Goal: Check status: Check status

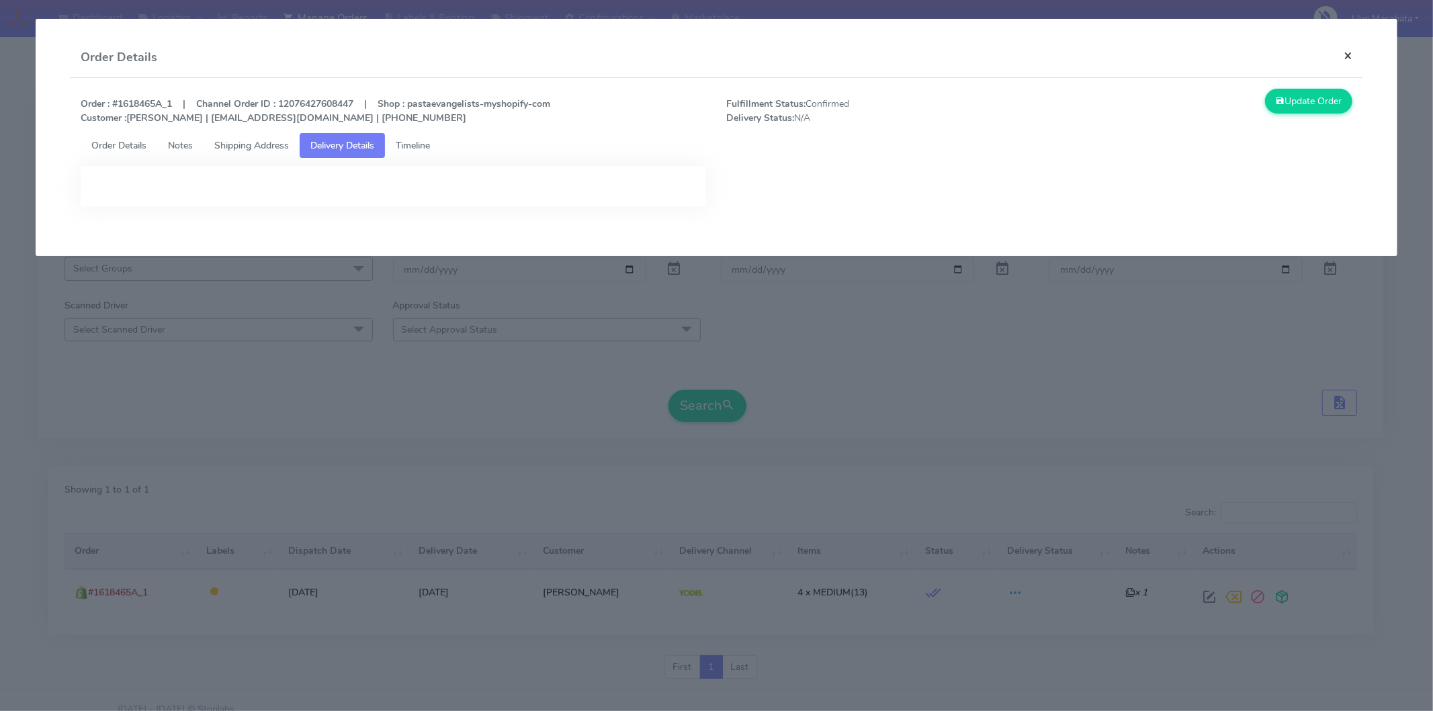
click at [1354, 58] on button "×" at bounding box center [1348, 56] width 30 height 36
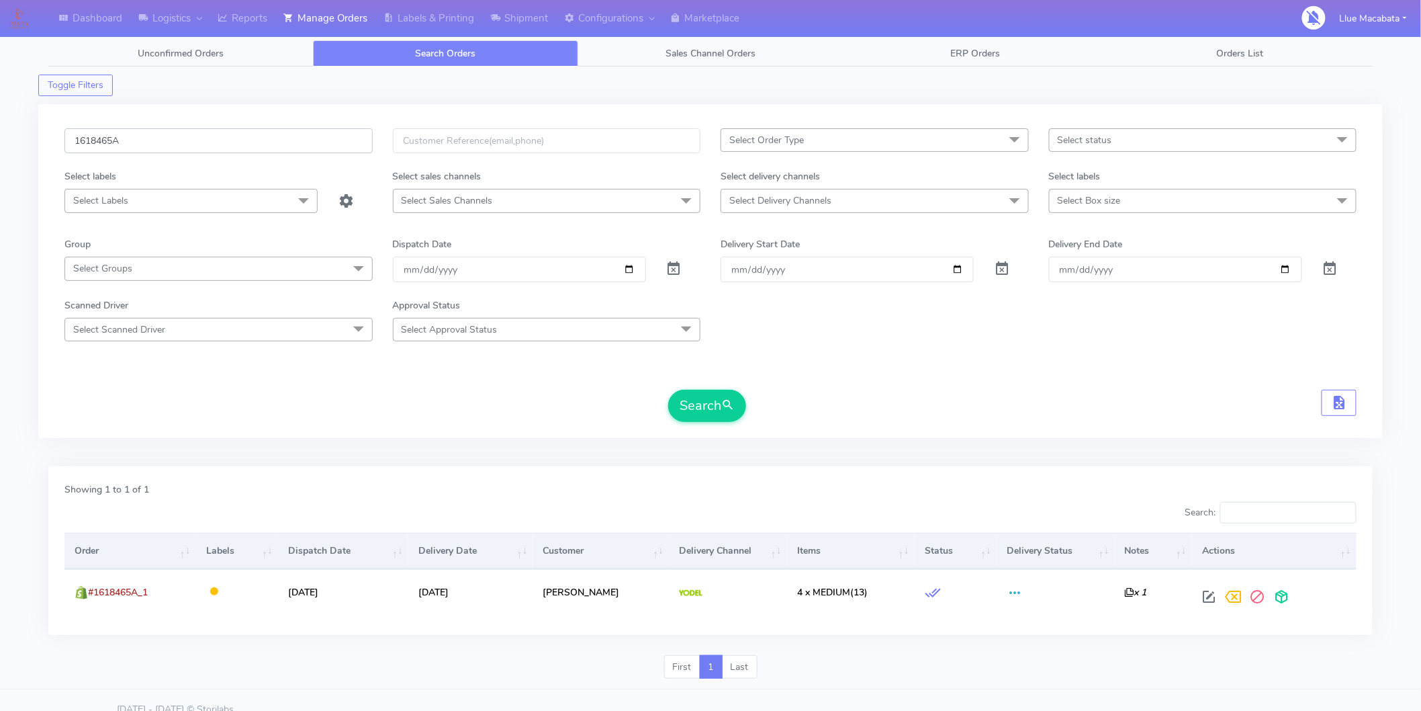
click at [138, 146] on input "1618465A" at bounding box center [218, 140] width 308 height 25
paste input "650"
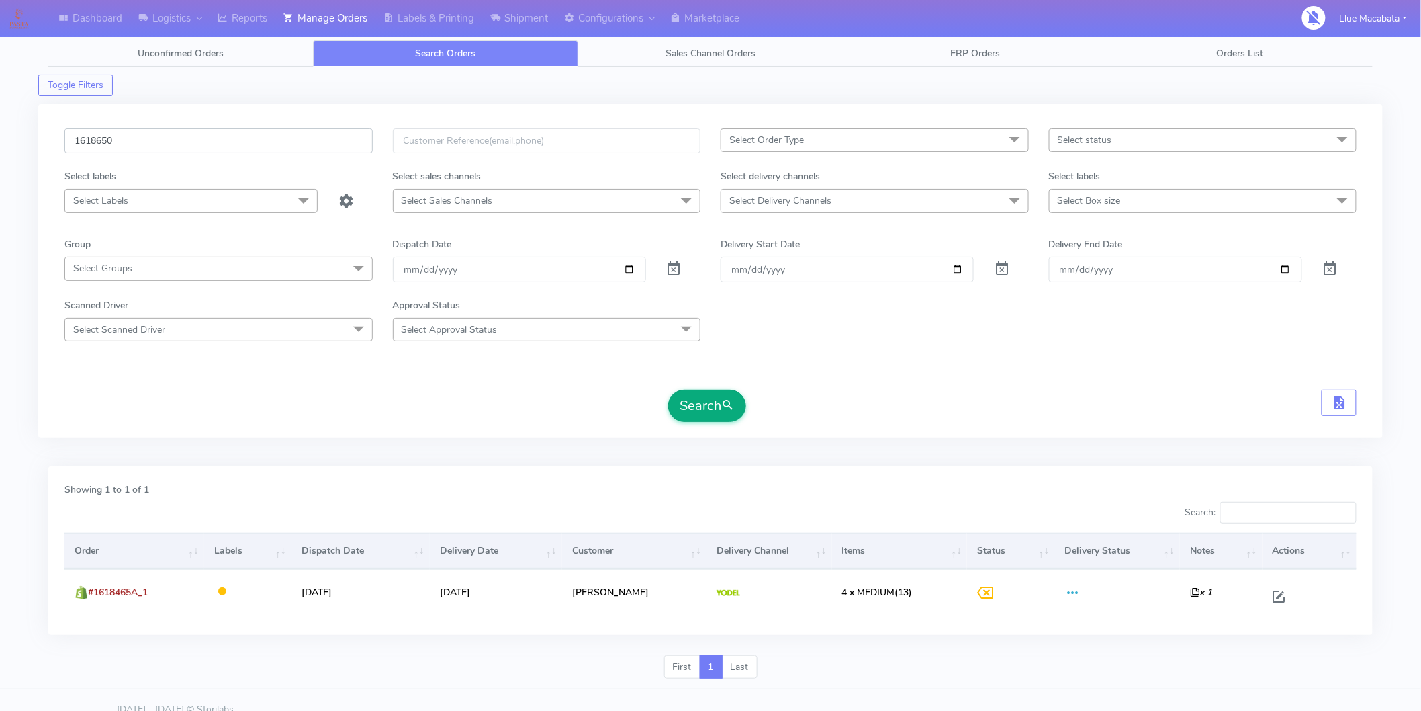
type input "1618650"
click at [702, 402] on button "Search" at bounding box center [707, 406] width 78 height 32
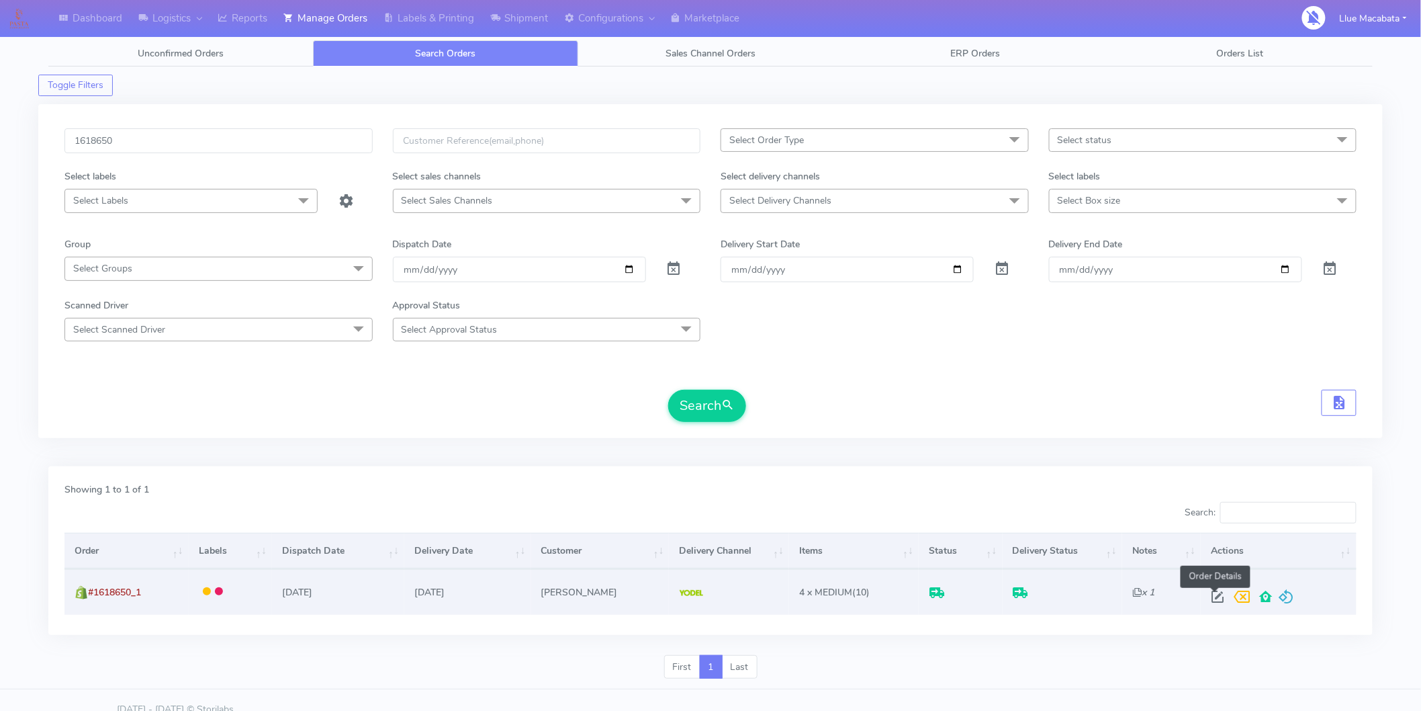
click at [1218, 594] on span at bounding box center [1218, 599] width 24 height 13
select select "5"
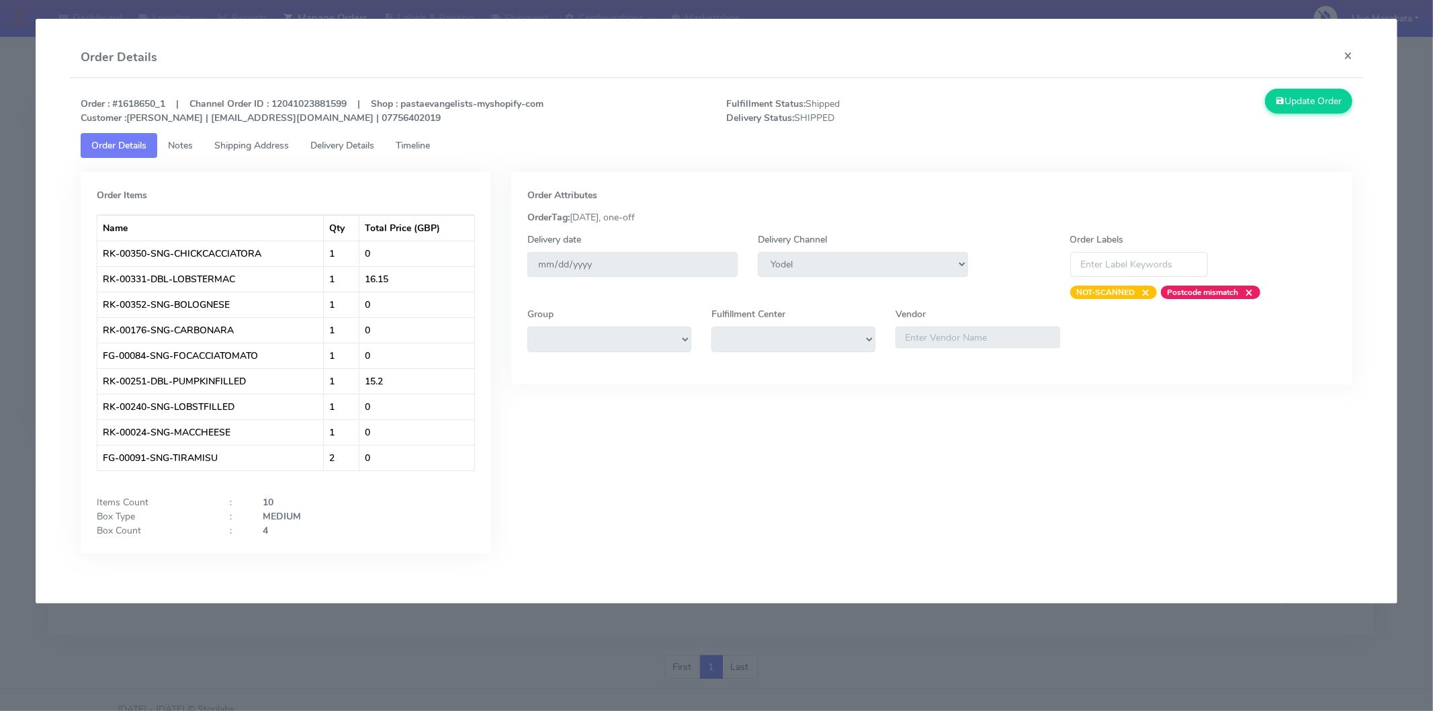
drag, startPoint x: 413, startPoint y: 135, endPoint x: 395, endPoint y: 135, distance: 18.1
click at [412, 135] on link "Timeline" at bounding box center [413, 145] width 56 height 25
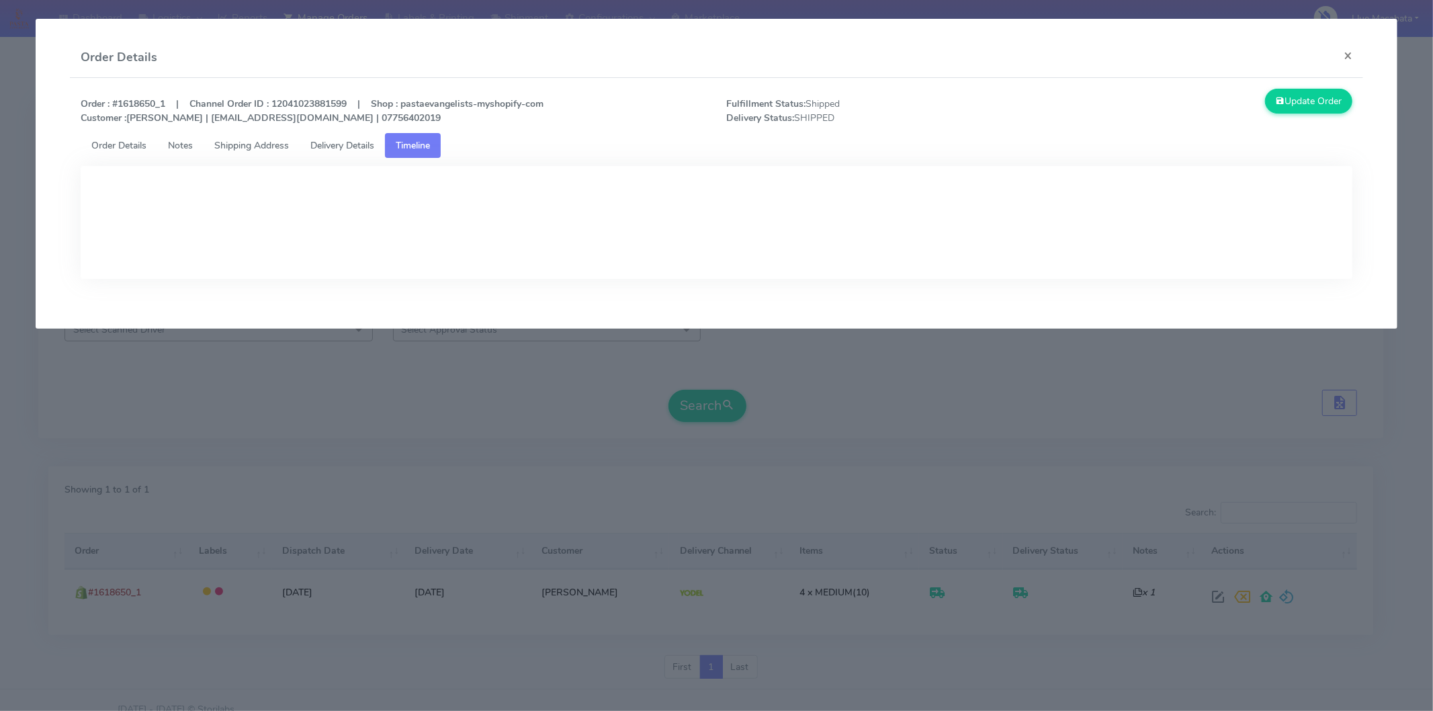
click at [351, 136] on link "Delivery Details" at bounding box center [342, 145] width 85 height 25
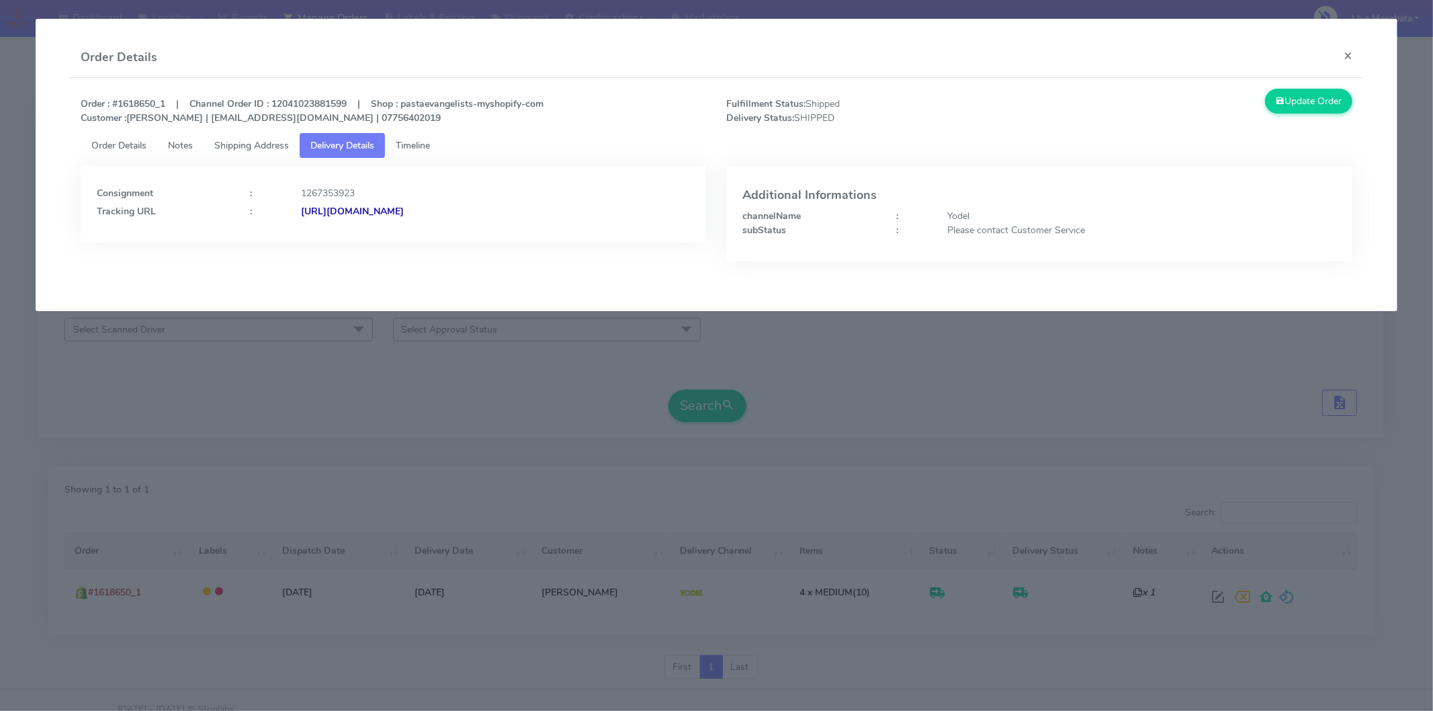
click at [404, 207] on strong "[URL][DOMAIN_NAME]" at bounding box center [352, 211] width 103 height 13
click at [1351, 55] on button "×" at bounding box center [1348, 56] width 30 height 36
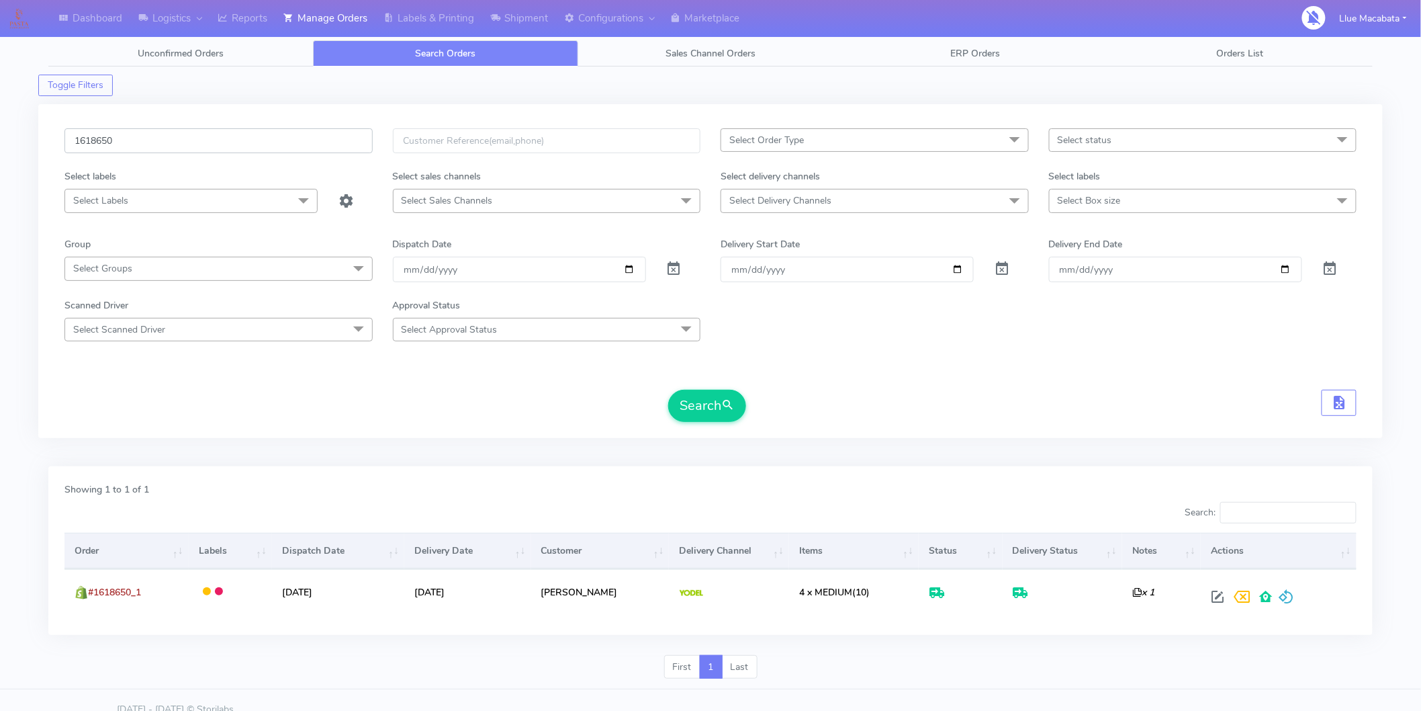
click at [166, 130] on input "1618650" at bounding box center [218, 140] width 308 height 25
paste input "22249"
type input "1622249"
click at [701, 402] on button "Search" at bounding box center [707, 406] width 78 height 32
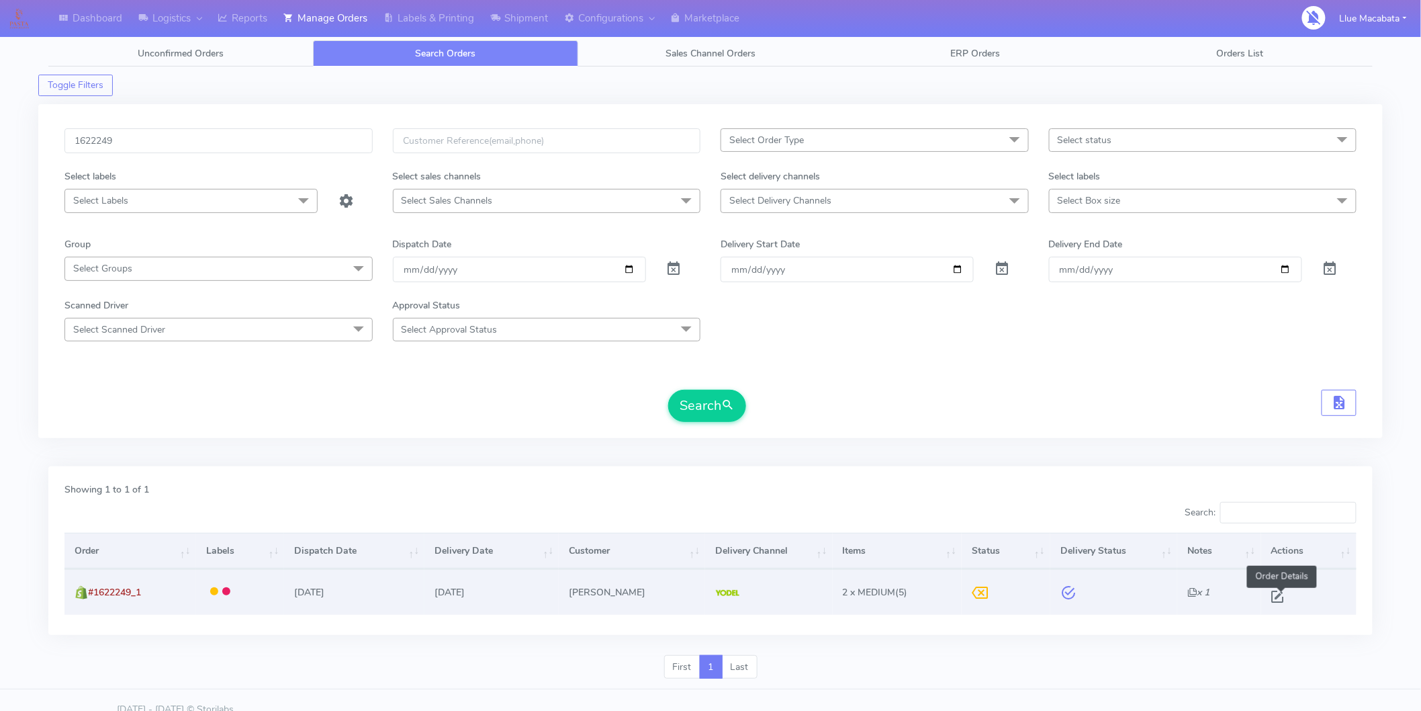
click at [1274, 597] on span at bounding box center [1278, 599] width 24 height 13
select select "5"
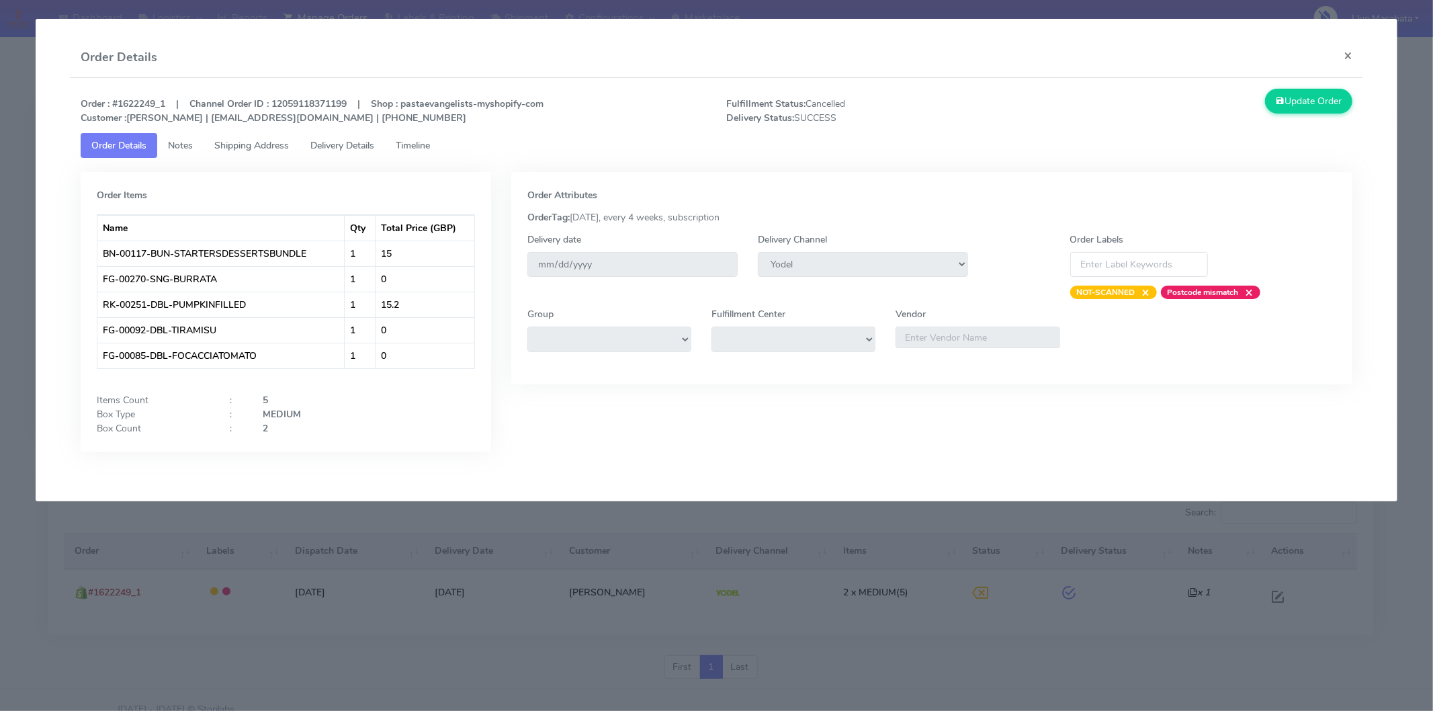
drag, startPoint x: 439, startPoint y: 145, endPoint x: 367, endPoint y: 144, distance: 72.6
click at [438, 145] on link "Timeline" at bounding box center [413, 145] width 56 height 25
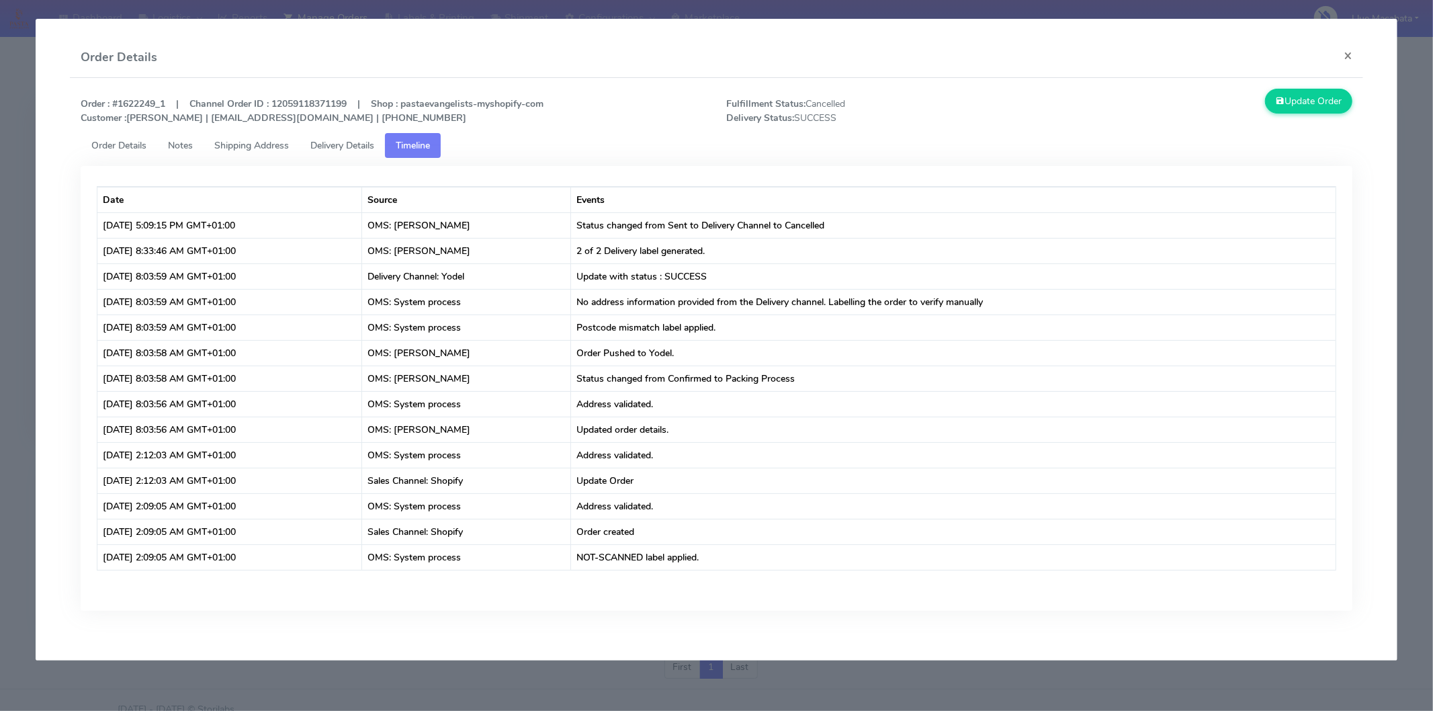
click at [335, 143] on span "Delivery Details" at bounding box center [342, 145] width 64 height 13
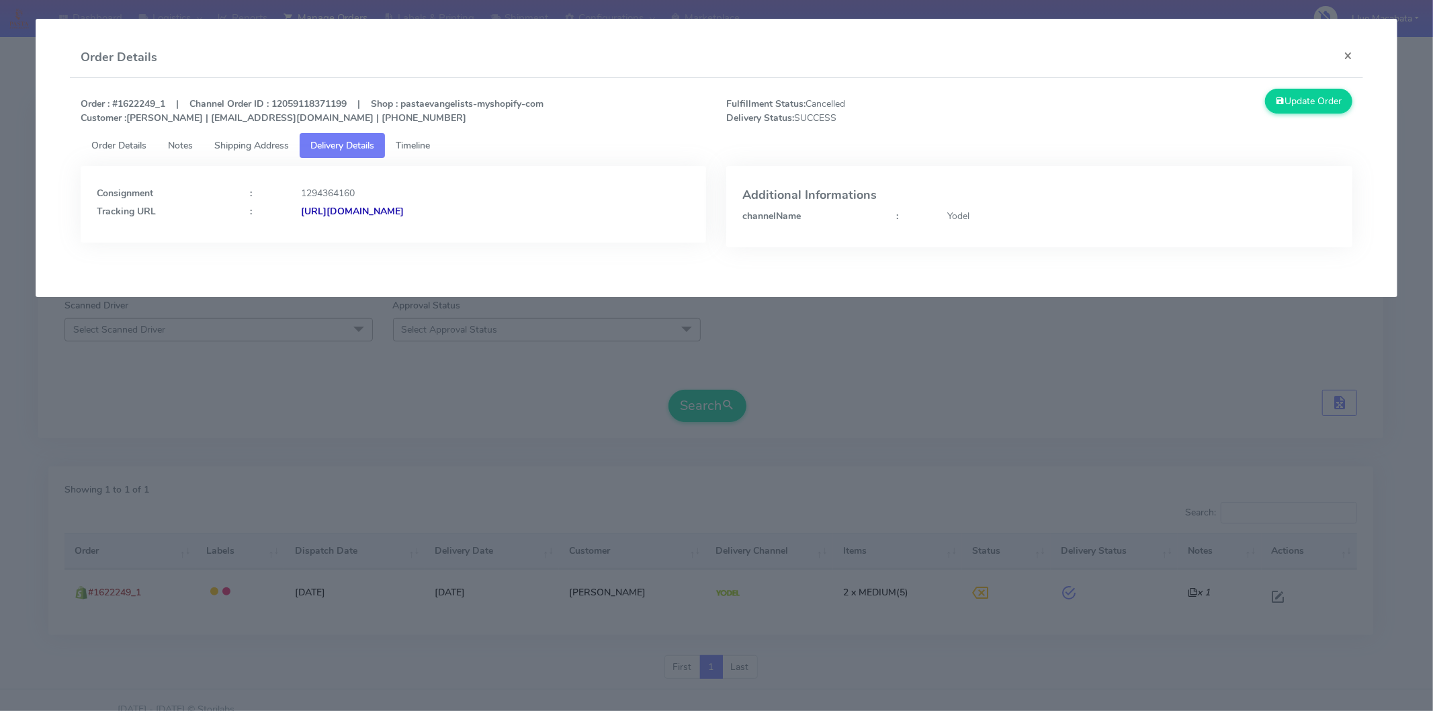
click at [464, 218] on div "[URL][DOMAIN_NAME]" at bounding box center [495, 211] width 409 height 14
drag, startPoint x: 1348, startPoint y: 52, endPoint x: 787, endPoint y: 116, distance: 564.6
click at [1346, 52] on button "×" at bounding box center [1348, 56] width 30 height 36
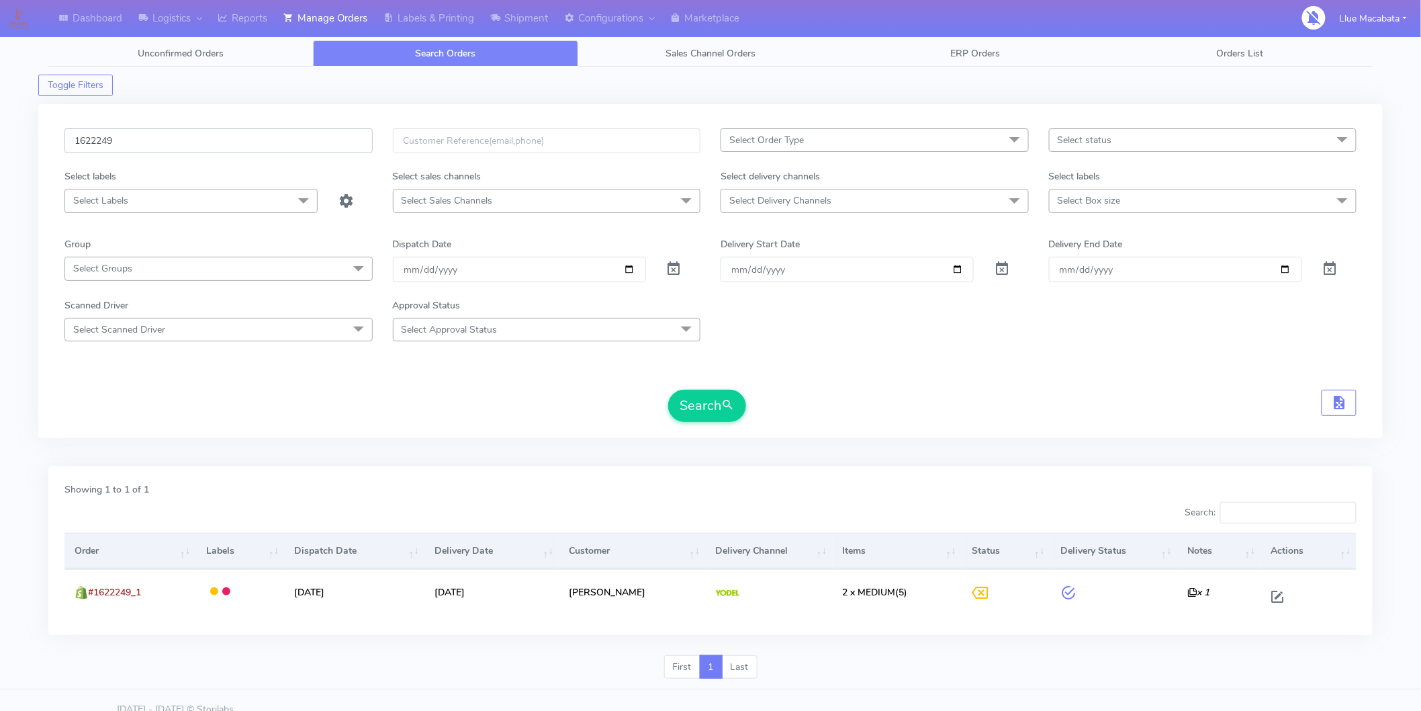
click at [176, 151] on input "1622249" at bounding box center [218, 140] width 308 height 25
paste input "1619378"
type input "1619378"
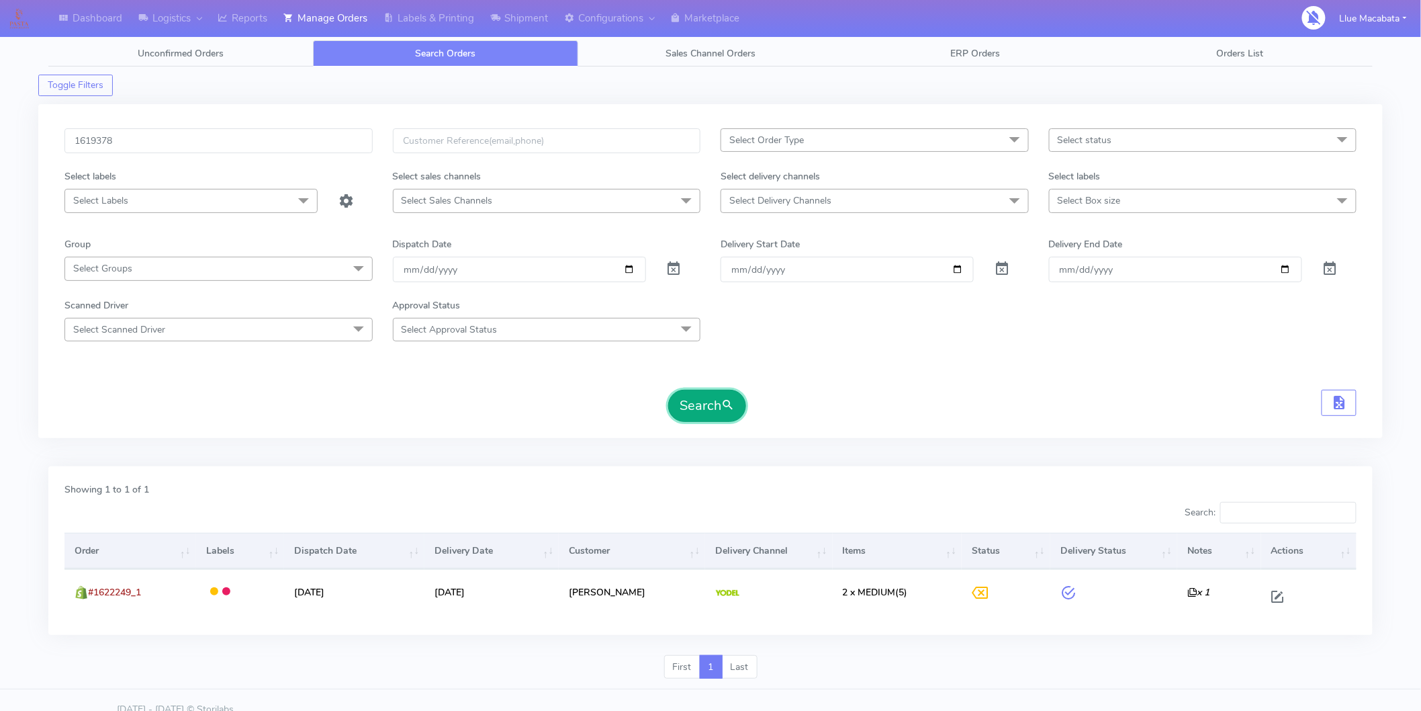
drag, startPoint x: 715, startPoint y: 402, endPoint x: 696, endPoint y: 397, distance: 19.4
click at [711, 398] on button "Search" at bounding box center [707, 406] width 78 height 32
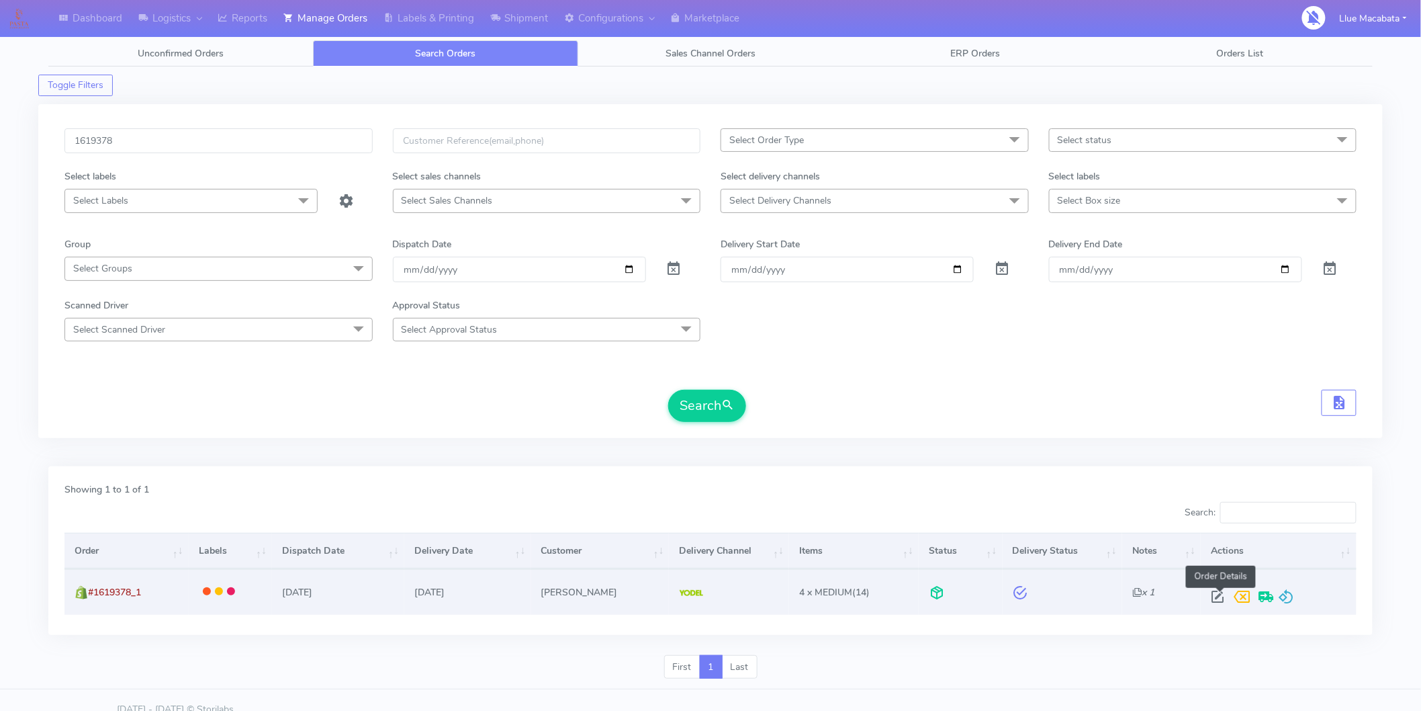
click at [1221, 596] on span at bounding box center [1218, 599] width 24 height 13
select select "5"
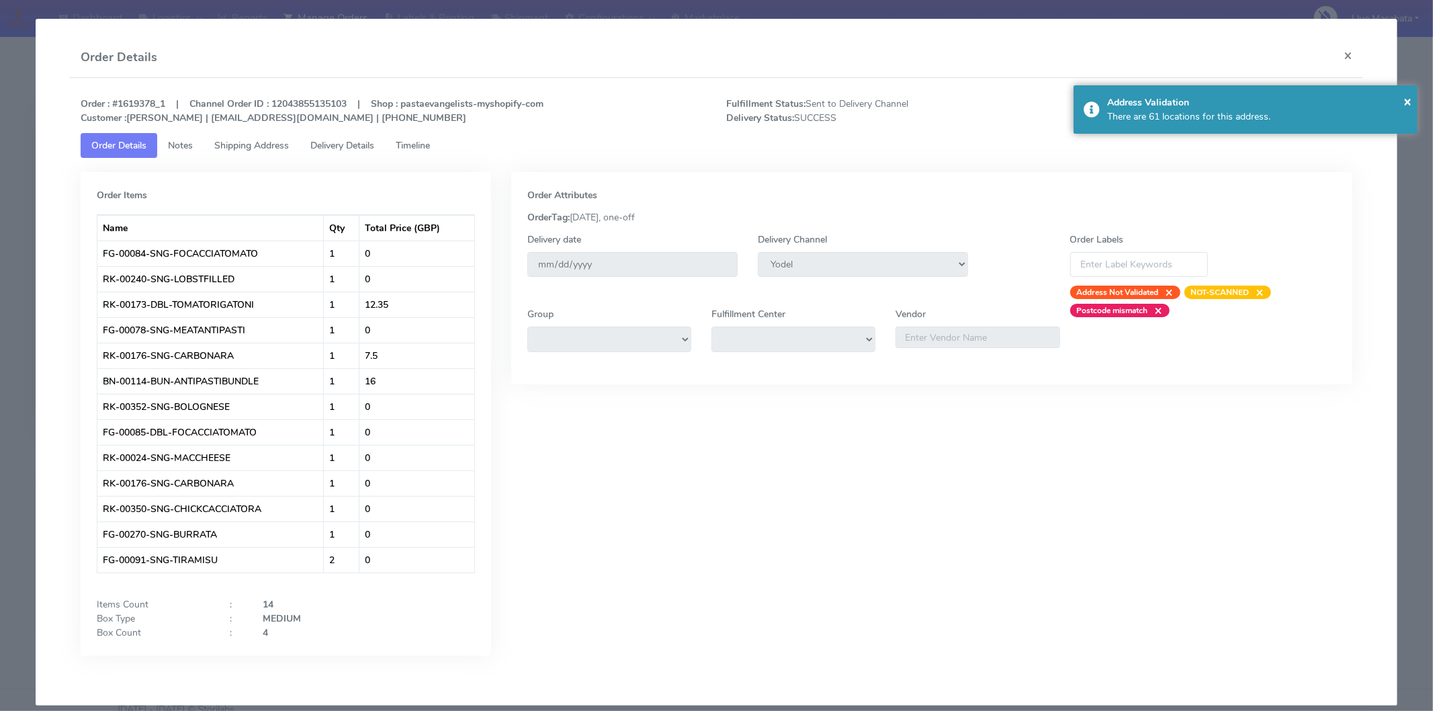
click at [367, 146] on span "Delivery Details" at bounding box center [342, 145] width 64 height 13
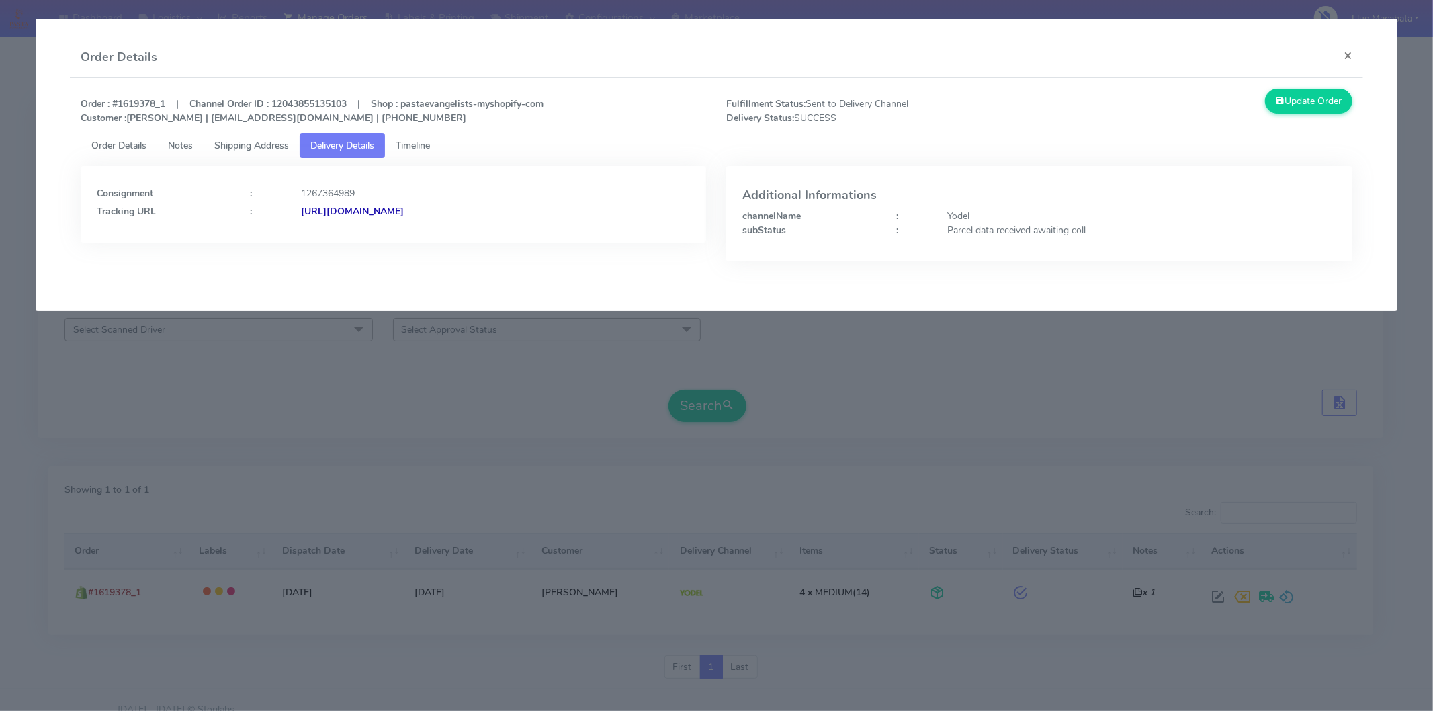
click at [404, 211] on strong "[URL][DOMAIN_NAME]" at bounding box center [352, 211] width 103 height 13
